Goal: Information Seeking & Learning: Find specific fact

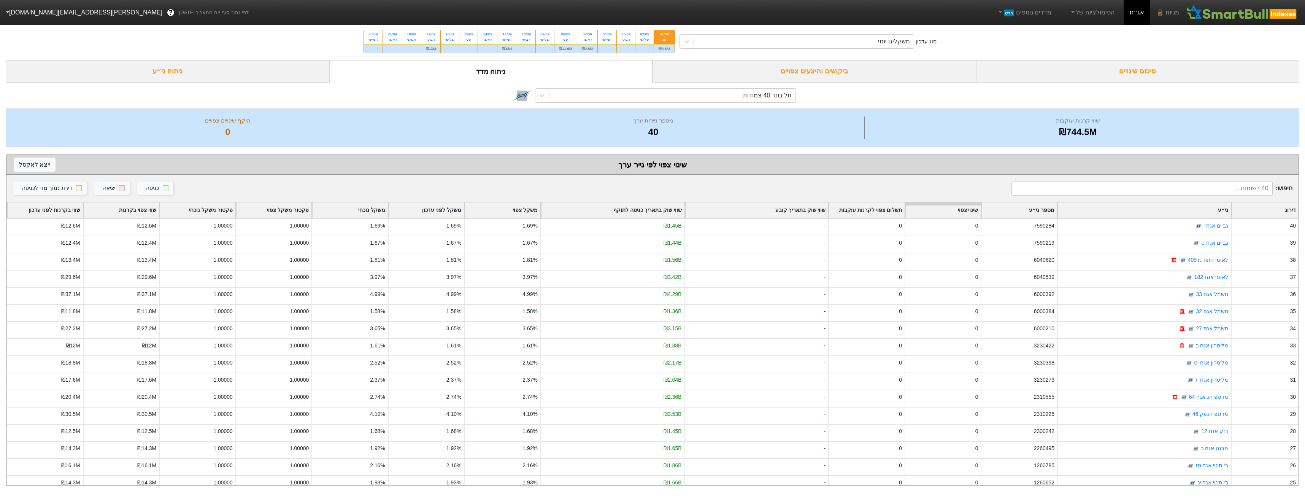
click at [1182, 193] on input at bounding box center [1142, 188] width 261 height 14
click at [793, 78] on div "ביקושים והיצעים צפויים" at bounding box center [815, 71] width 324 height 22
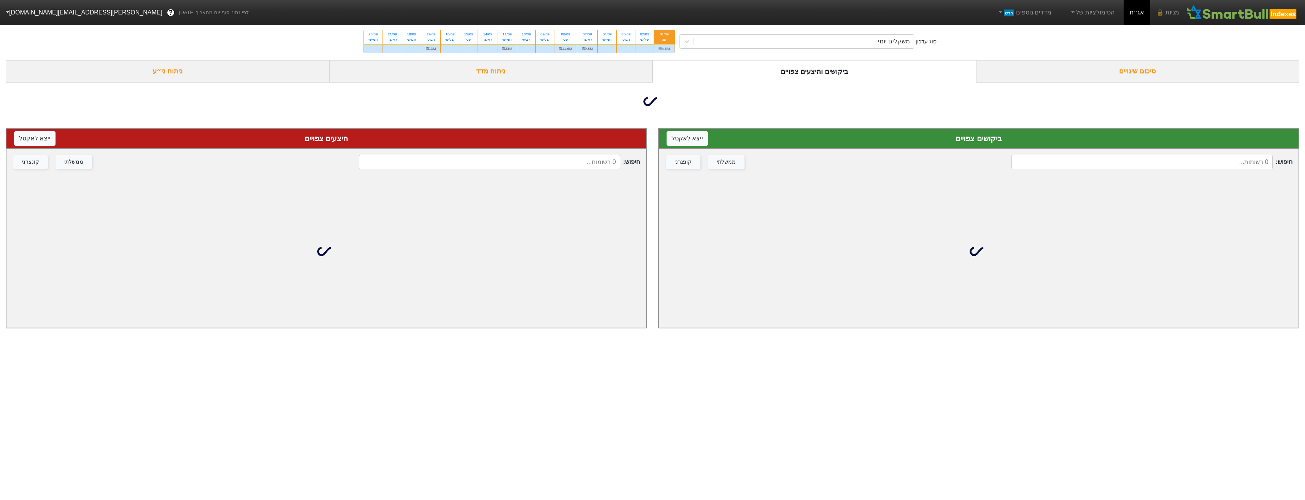
click at [1126, 168] on input at bounding box center [1142, 162] width 261 height 14
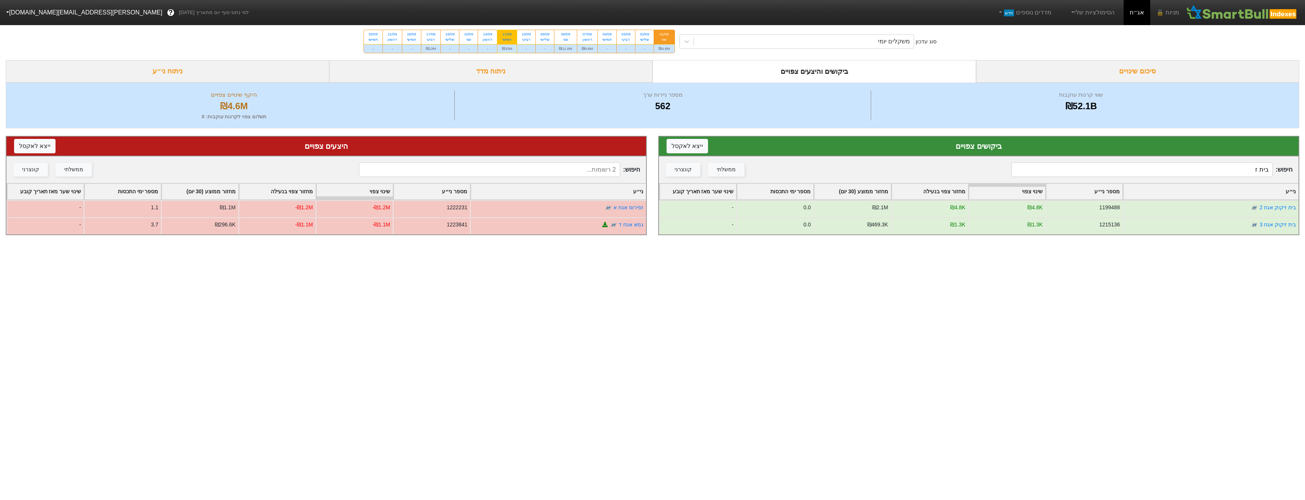
type input "בית ז"
click at [511, 48] on div "₪33M" at bounding box center [506, 48] width 19 height 9
click at [507, 35] on input "11/09 חמישי ₪33M" at bounding box center [504, 32] width 5 height 5
radio input "true"
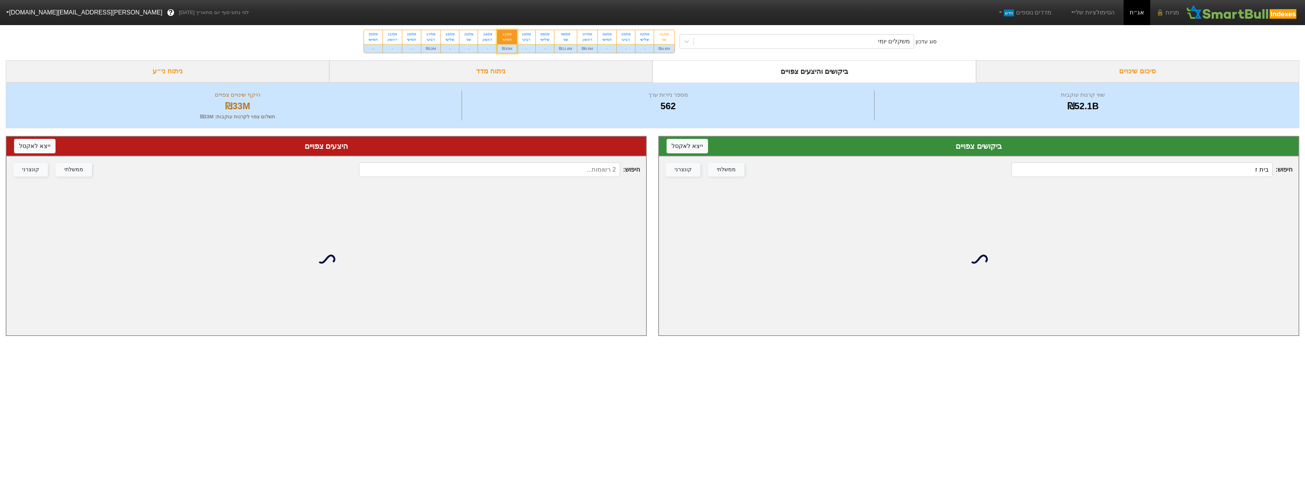
click at [1110, 171] on input "בית ז" at bounding box center [1142, 169] width 261 height 14
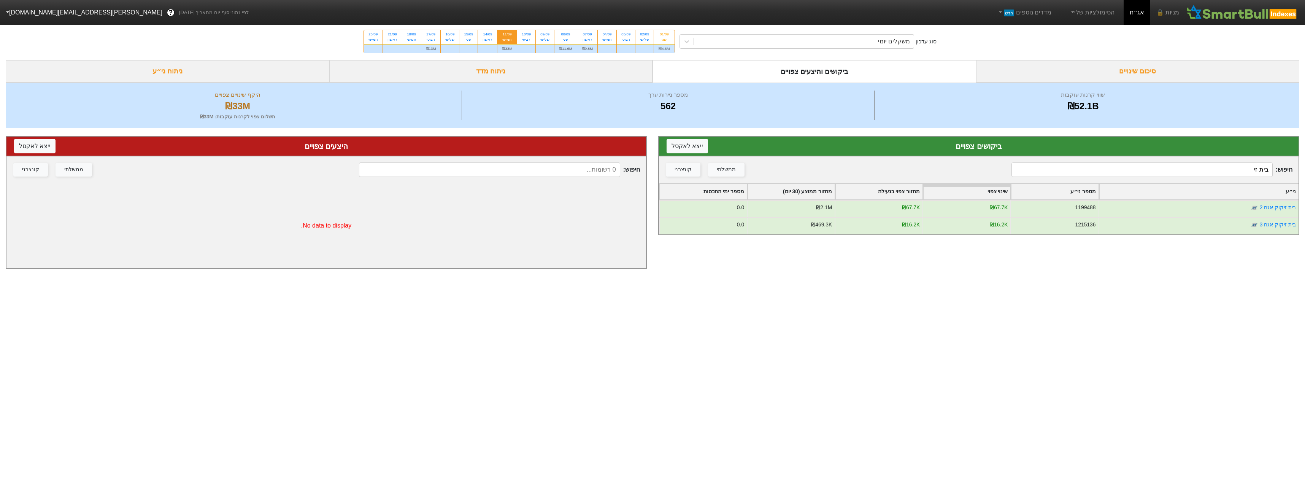
click at [1195, 169] on input "בית זי" at bounding box center [1142, 169] width 261 height 14
click at [1196, 169] on input "בית זי" at bounding box center [1142, 169] width 261 height 14
click at [1197, 169] on input "בית זי" at bounding box center [1142, 169] width 261 height 14
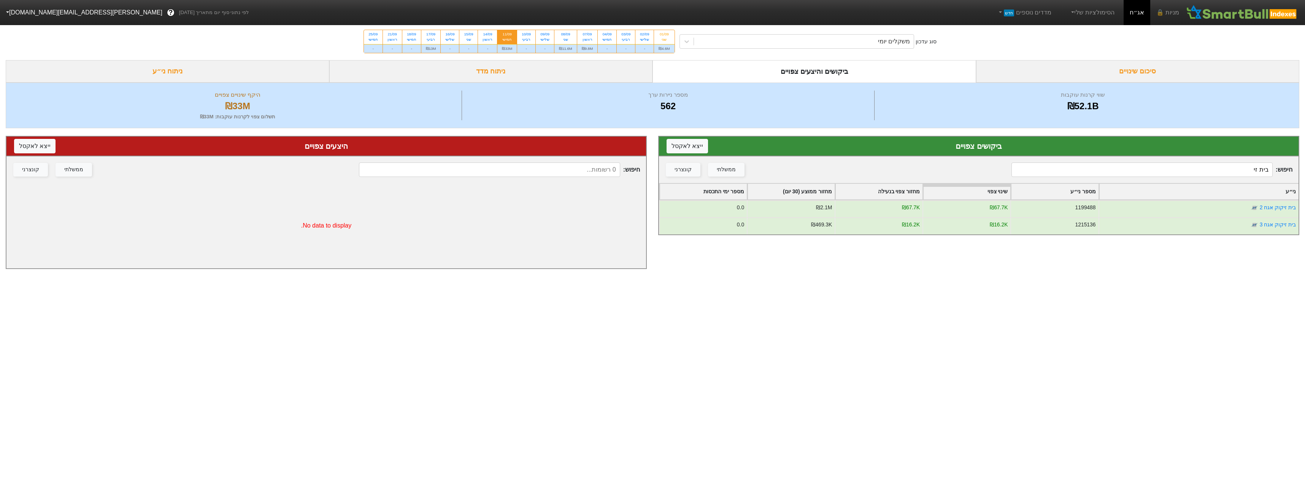
click at [1197, 169] on input "בית זי" at bounding box center [1142, 169] width 261 height 14
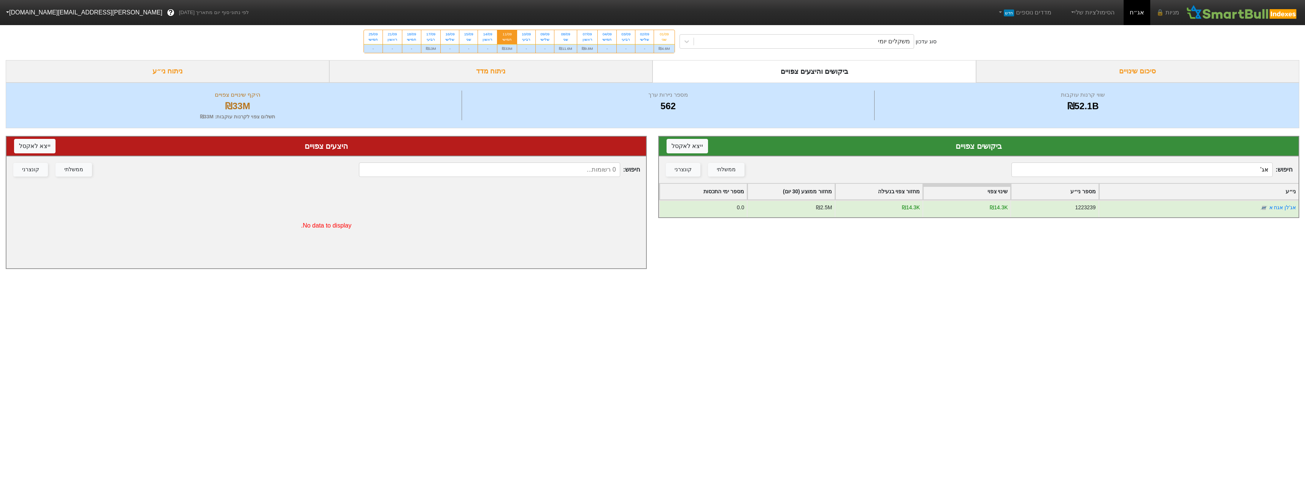
type input "אג'"
